Goal: Task Accomplishment & Management: Use online tool/utility

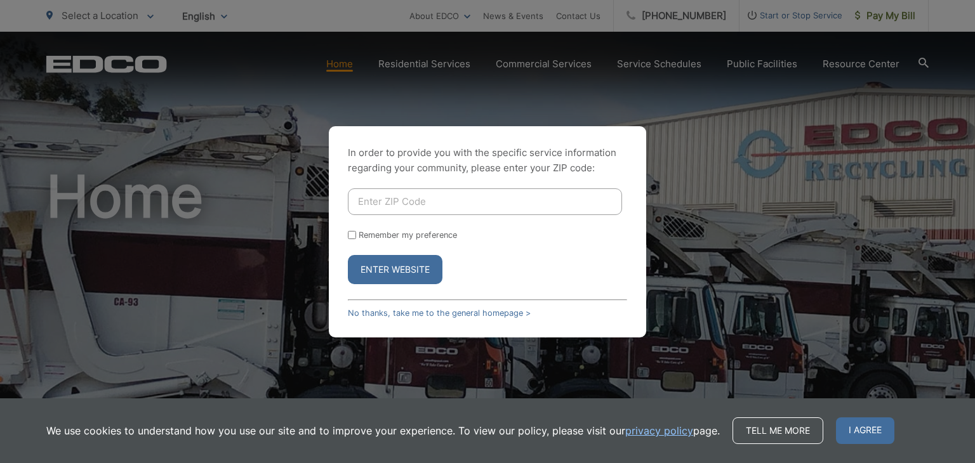
click at [559, 191] on input "Enter ZIP Code" at bounding box center [485, 201] width 274 height 27
type input "92082"
click at [391, 263] on button "Enter Website" at bounding box center [395, 269] width 95 height 29
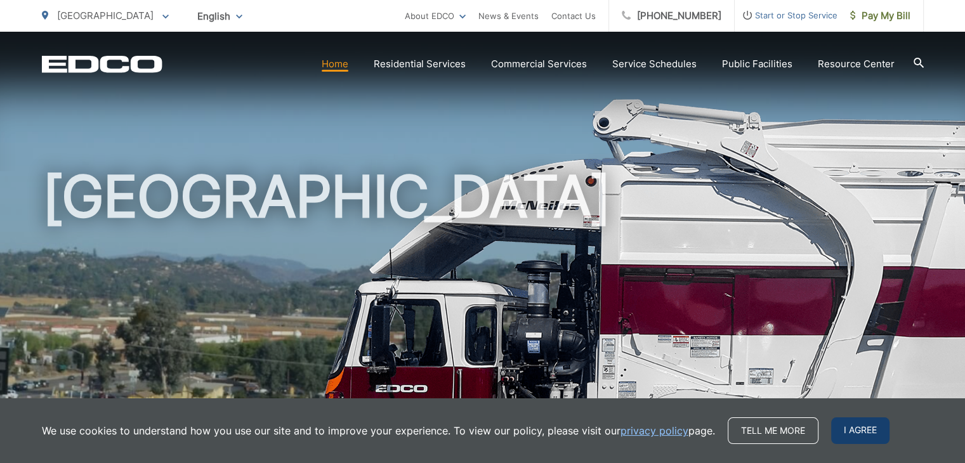
click at [860, 426] on span "I agree" at bounding box center [860, 431] width 58 height 27
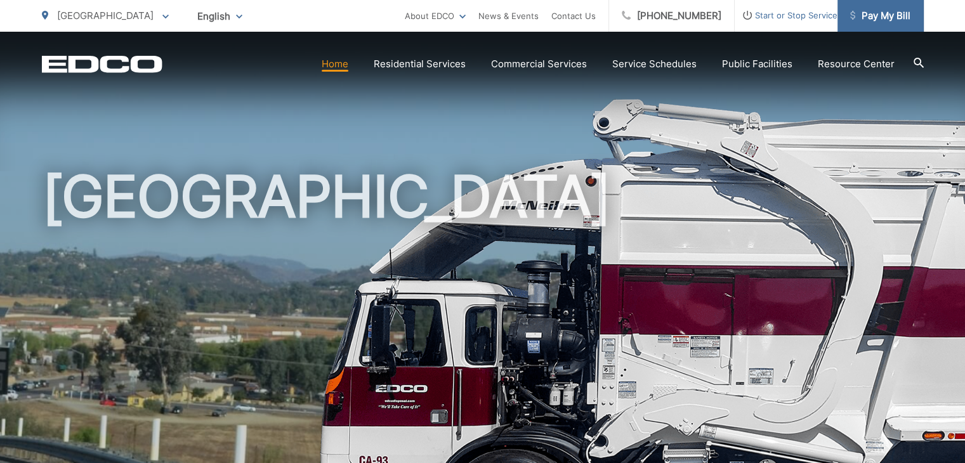
click at [894, 22] on span "Pay My Bill" at bounding box center [880, 15] width 60 height 15
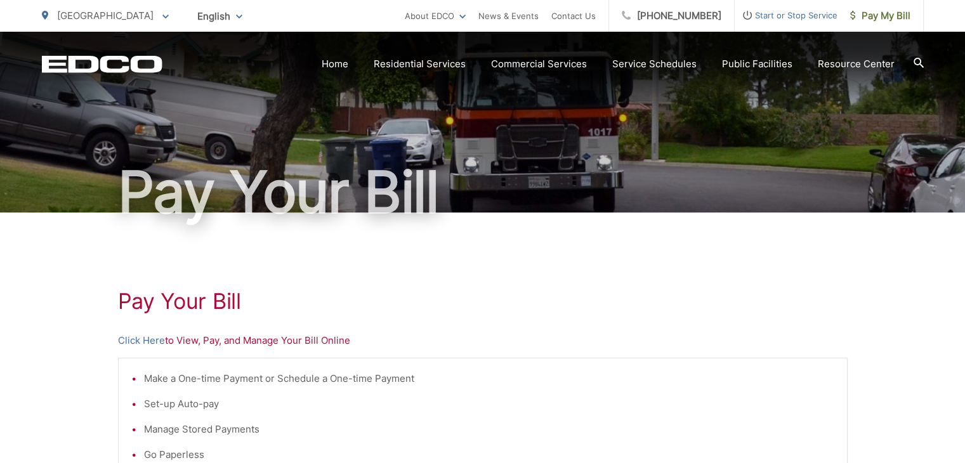
scroll to position [63, 0]
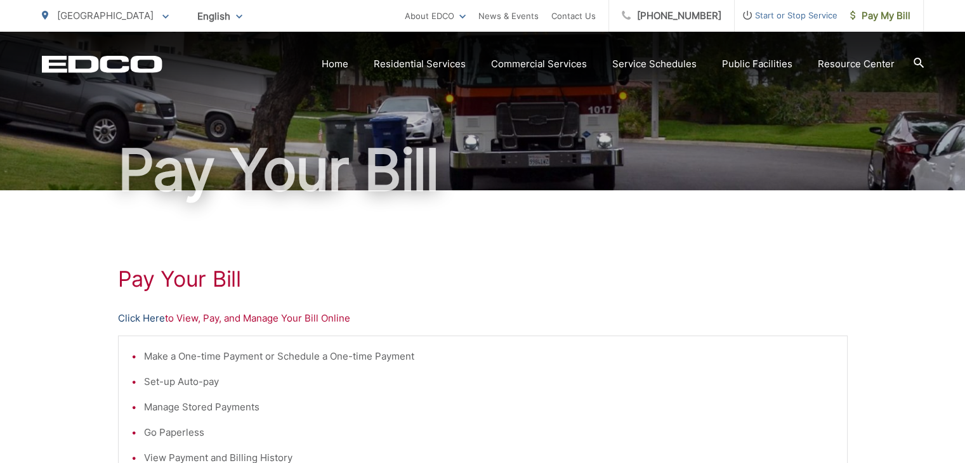
click at [137, 320] on link "Click Here" at bounding box center [141, 318] width 47 height 15
